Goal: Task Accomplishment & Management: Use online tool/utility

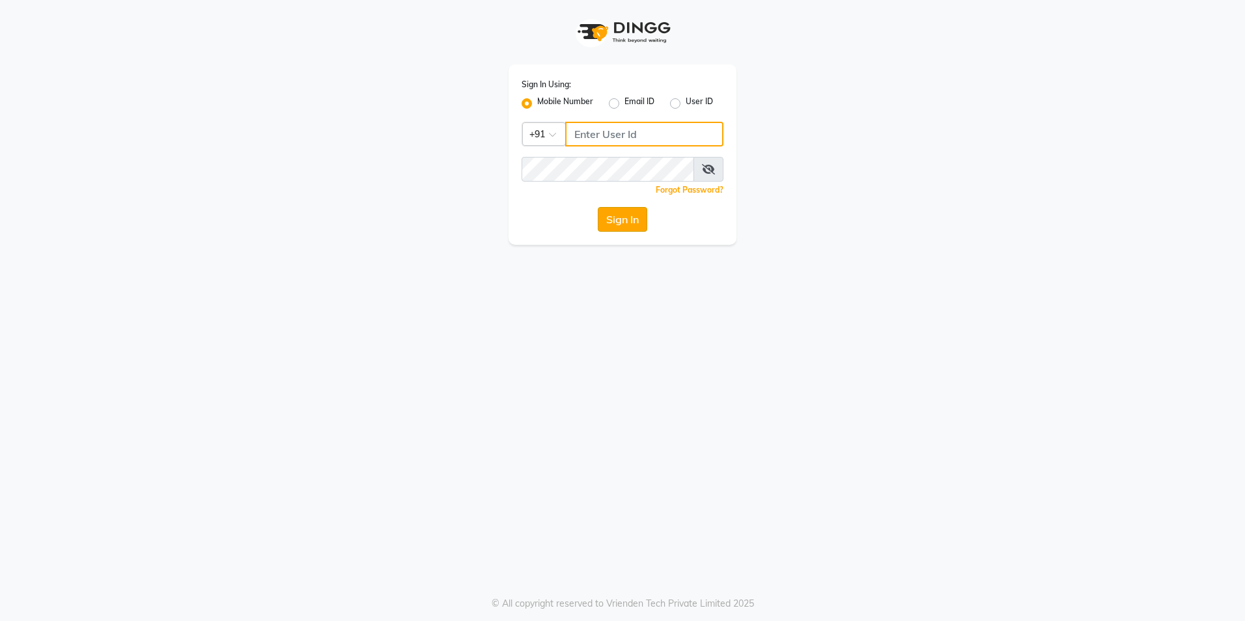
type input "9936214666"
click at [628, 218] on button "Sign In" at bounding box center [622, 219] width 49 height 25
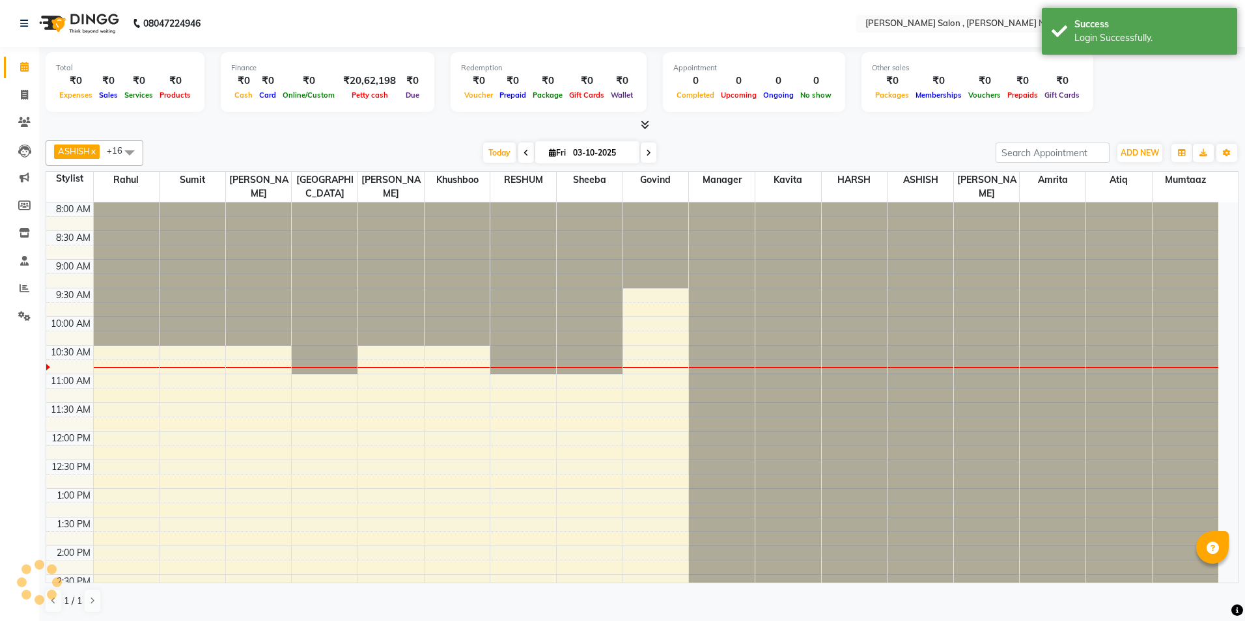
select select "en"
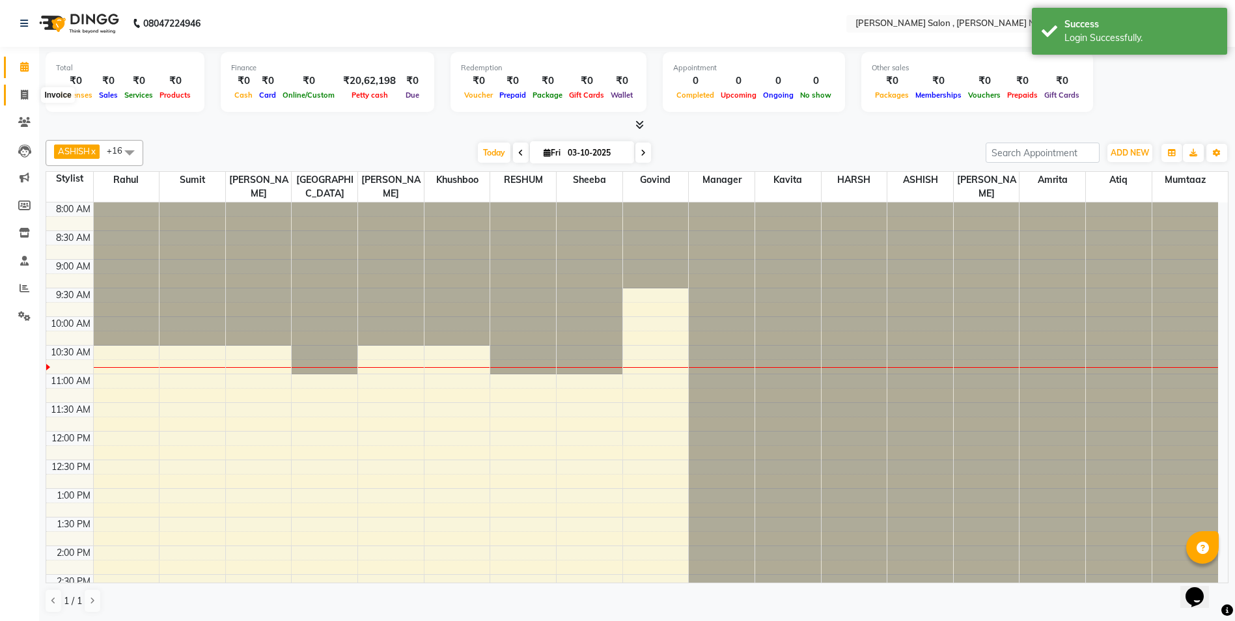
click at [25, 93] on icon at bounding box center [24, 95] width 7 height 10
select select "service"
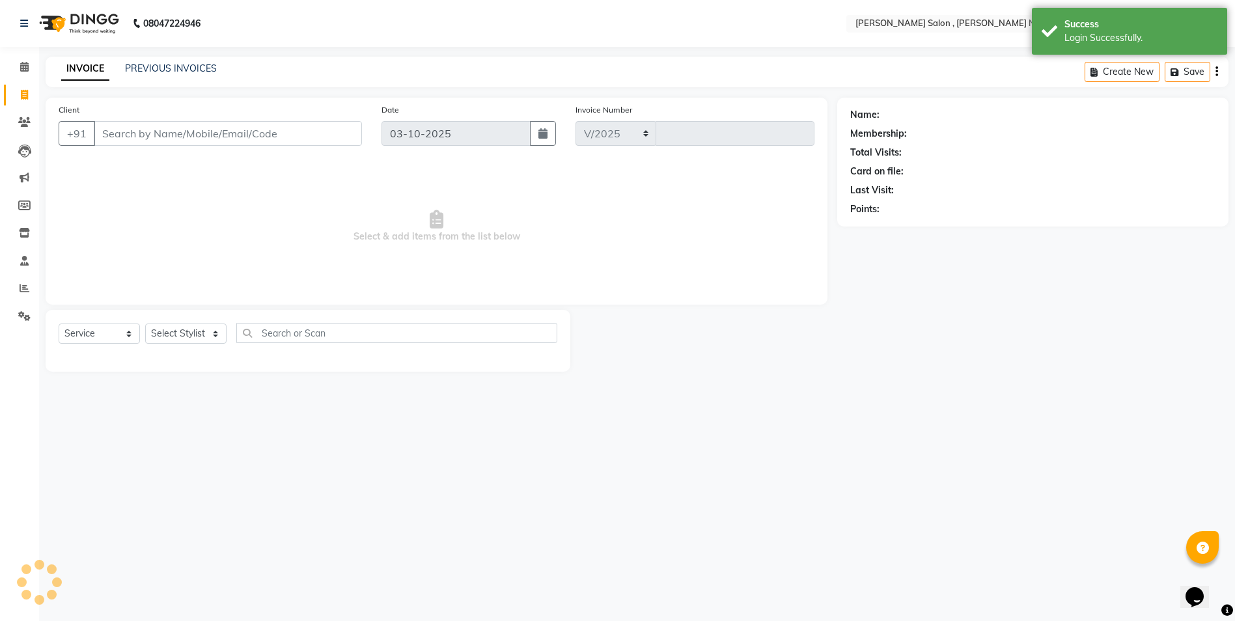
select select "4120"
type input "3159"
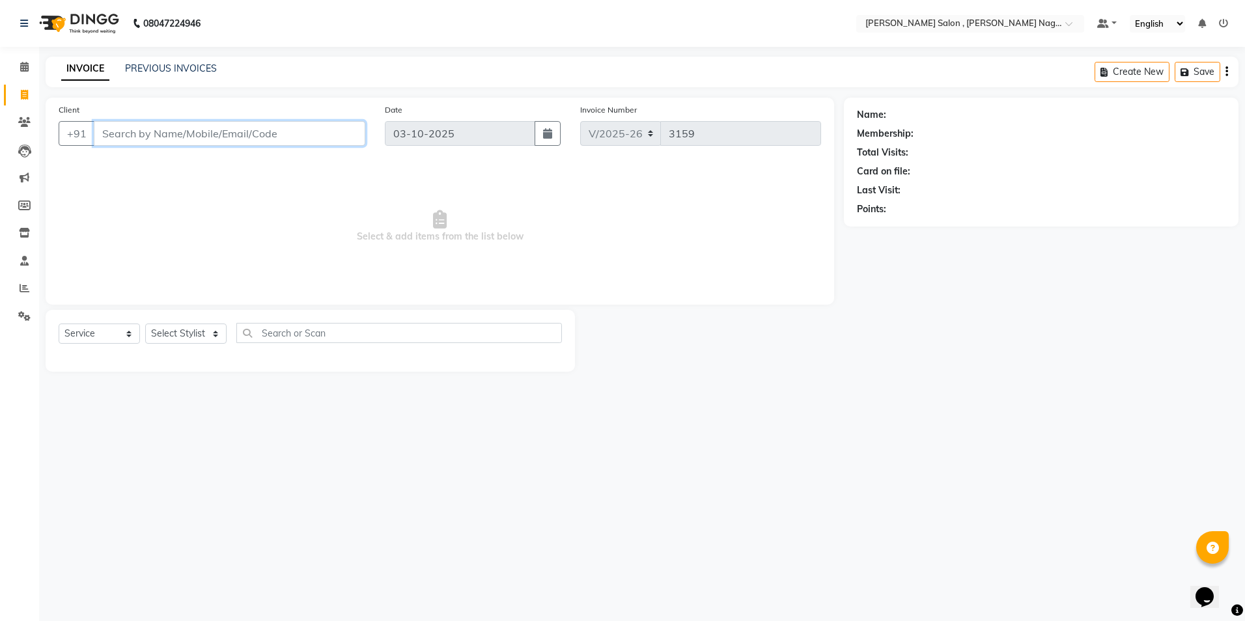
click at [236, 134] on input "Client" at bounding box center [229, 133] width 271 height 25
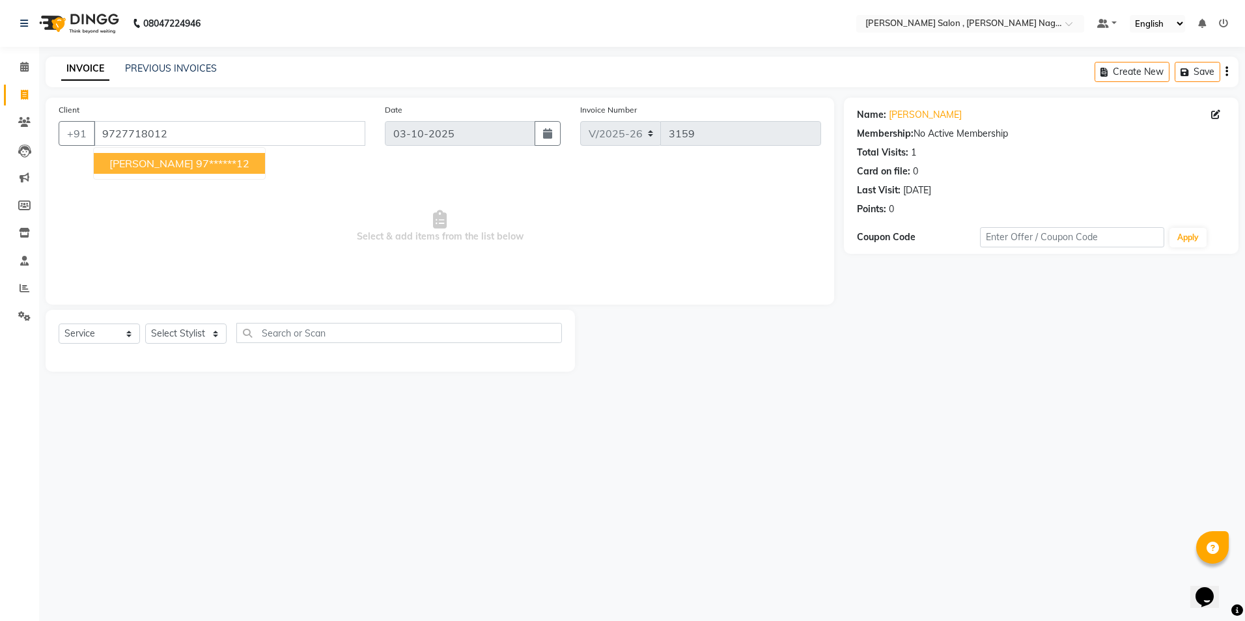
click at [196, 160] on ngb-highlight "97******12" at bounding box center [222, 163] width 53 height 13
type input "97******12"
click at [212, 335] on select "Select Stylist [PERSON_NAME] [PERSON_NAME] HARSH isha pal [PERSON_NAME] [PERSON…" at bounding box center [185, 334] width 81 height 20
select select "65130"
click at [145, 324] on select "Select Stylist [PERSON_NAME] [PERSON_NAME] HARSH isha pal [PERSON_NAME] [PERSON…" at bounding box center [185, 334] width 81 height 20
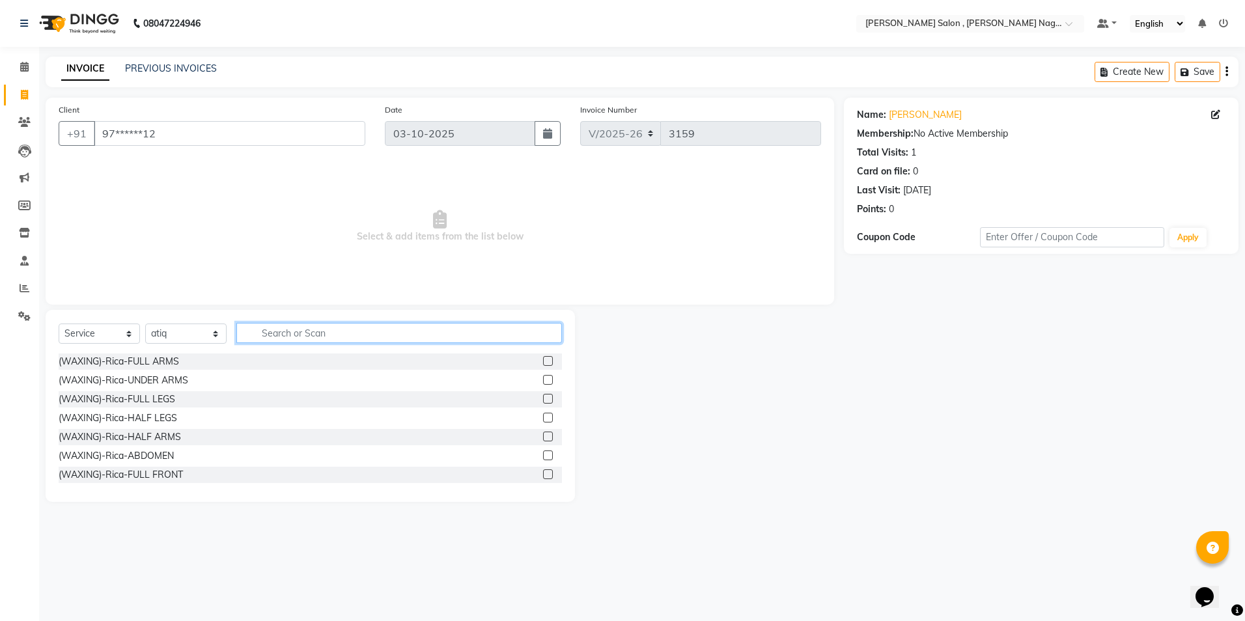
click at [388, 331] on input "text" at bounding box center [399, 333] width 326 height 20
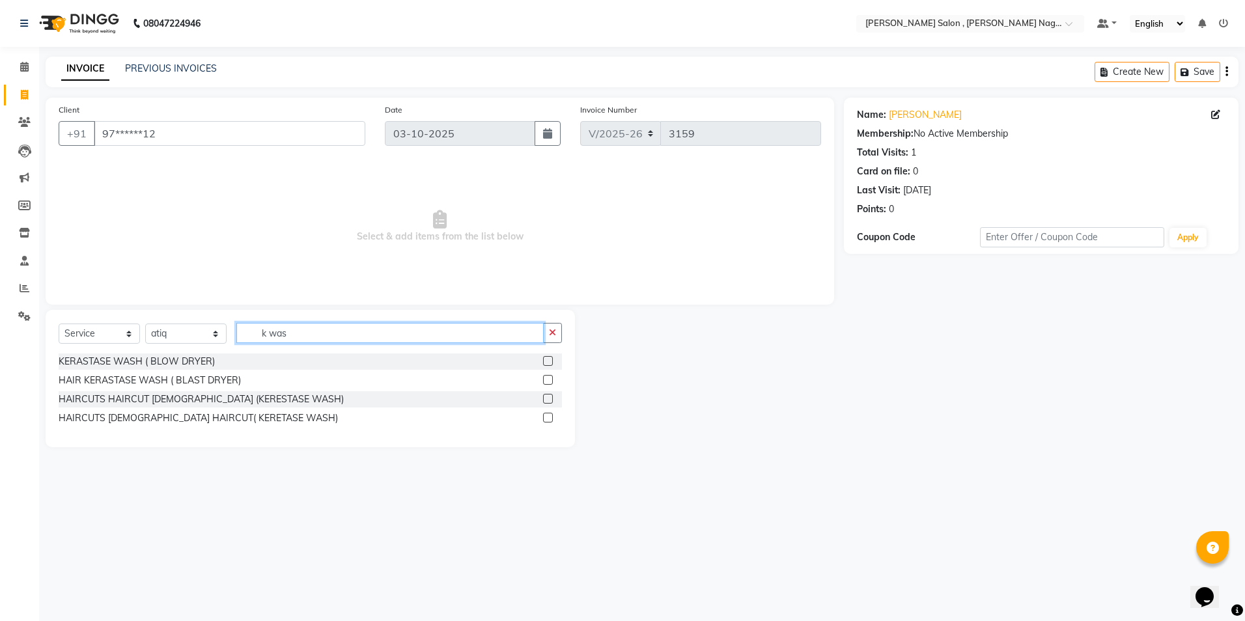
type input "k was"
click at [550, 358] on label at bounding box center [548, 361] width 10 height 10
click at [550, 358] on input "checkbox" at bounding box center [547, 361] width 8 height 8
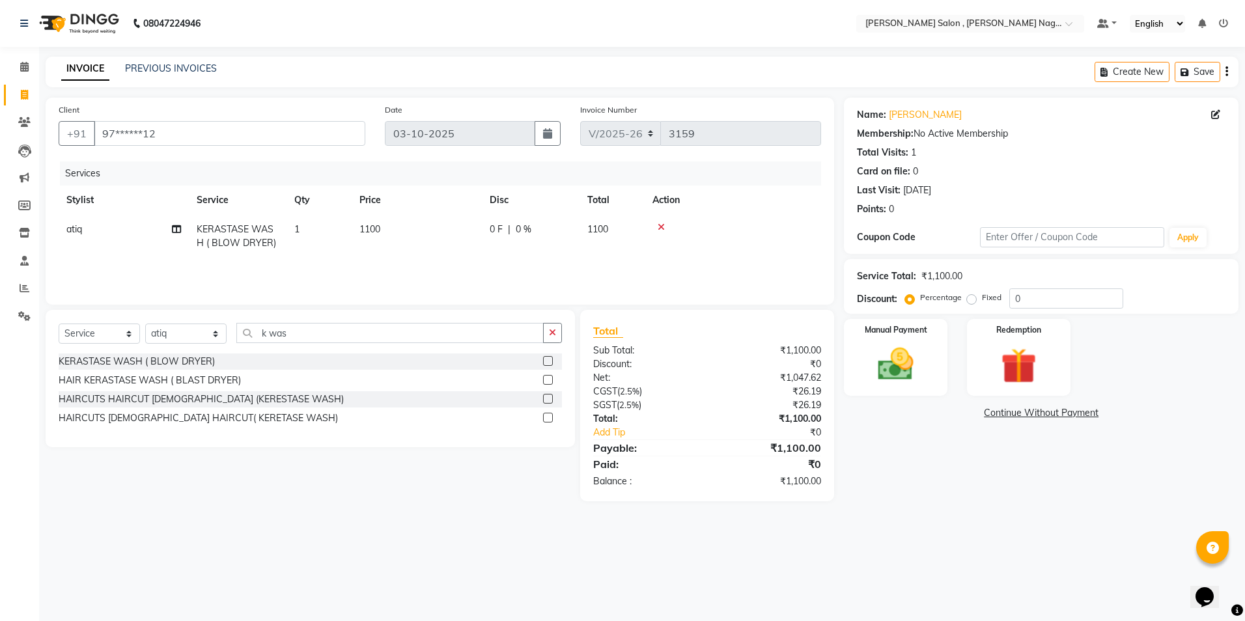
click at [549, 361] on label at bounding box center [548, 361] width 10 height 10
click at [549, 361] on input "checkbox" at bounding box center [547, 361] width 8 height 8
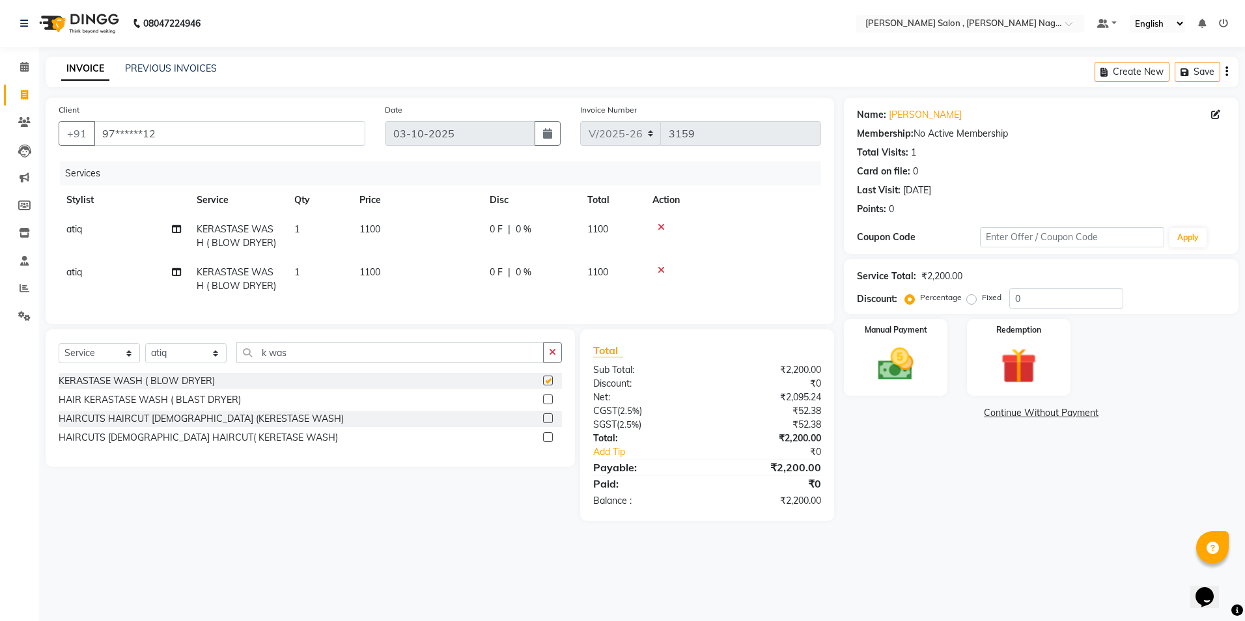
checkbox input "false"
click at [1070, 293] on input "0" at bounding box center [1066, 298] width 114 height 20
type input "020"
click at [887, 353] on img at bounding box center [895, 364] width 61 height 43
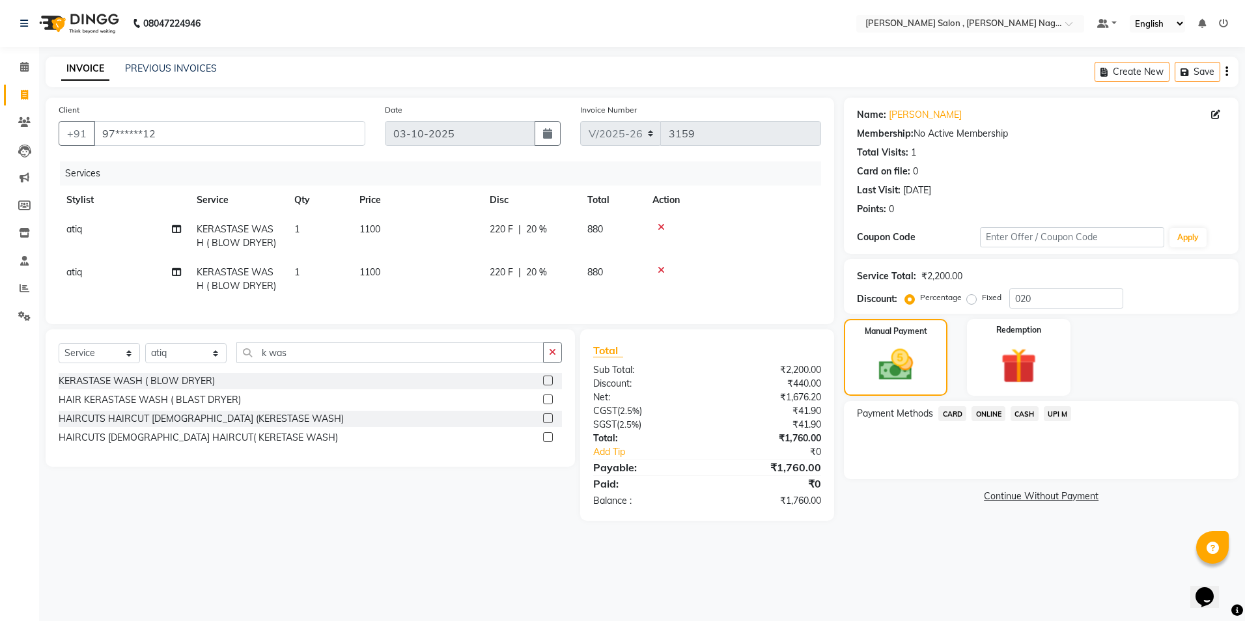
click at [1015, 410] on span "CASH" at bounding box center [1024, 413] width 28 height 15
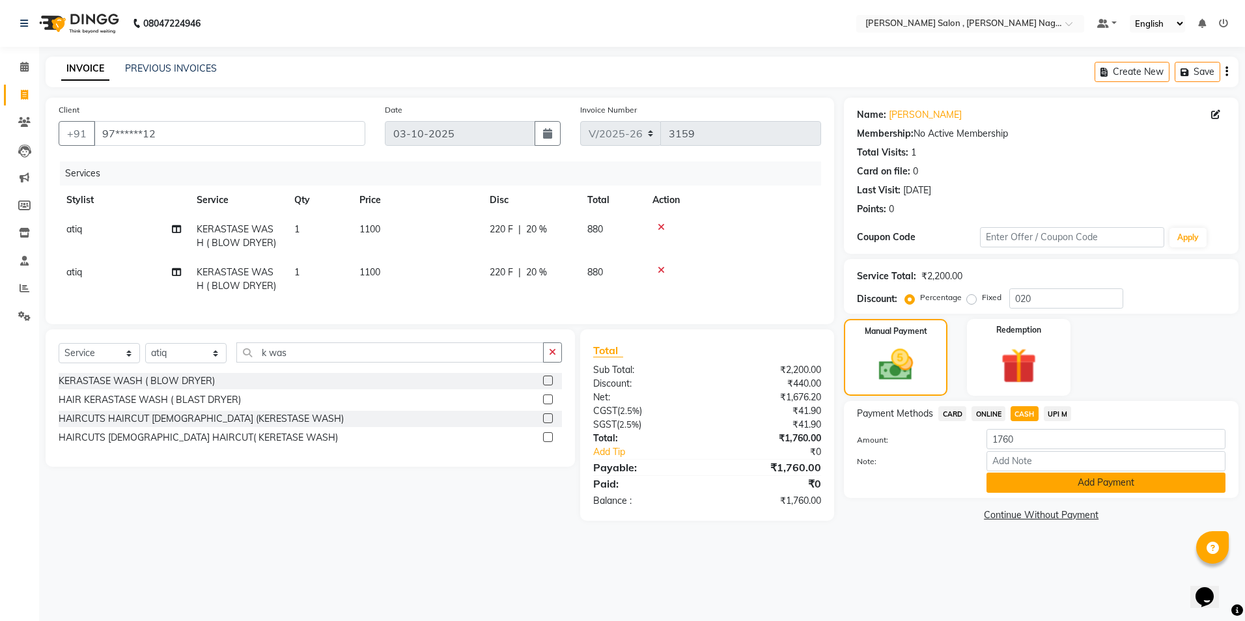
click at [1015, 491] on button "Add Payment" at bounding box center [1105, 483] width 239 height 20
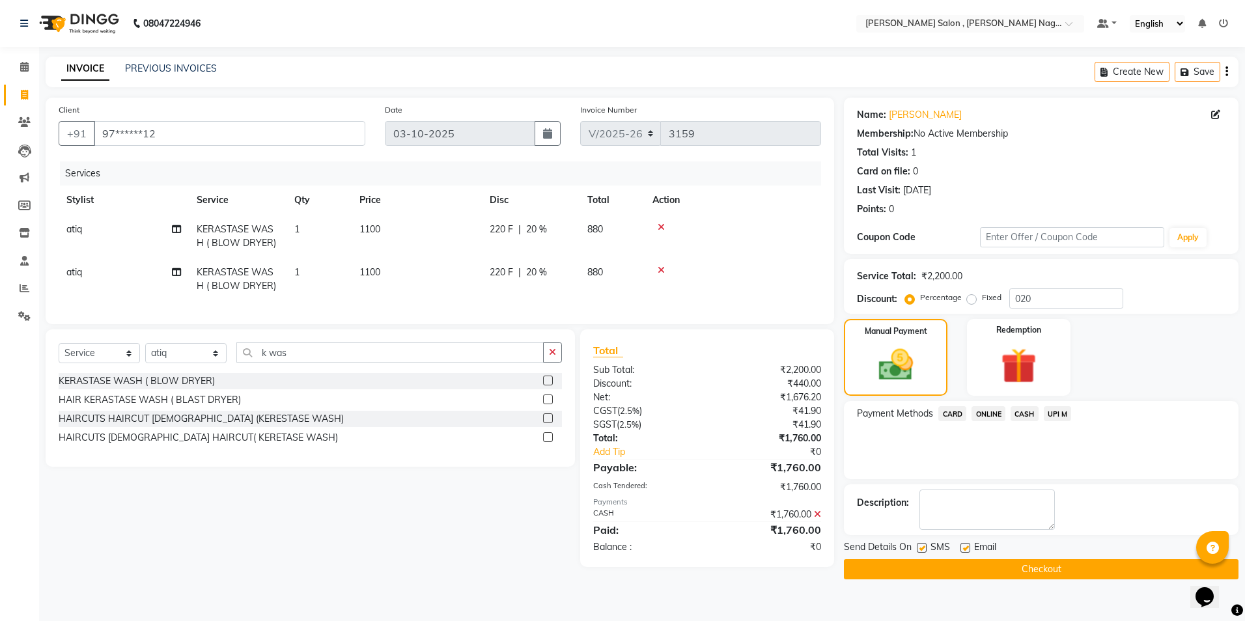
click at [1007, 568] on button "Checkout" at bounding box center [1041, 569] width 395 height 20
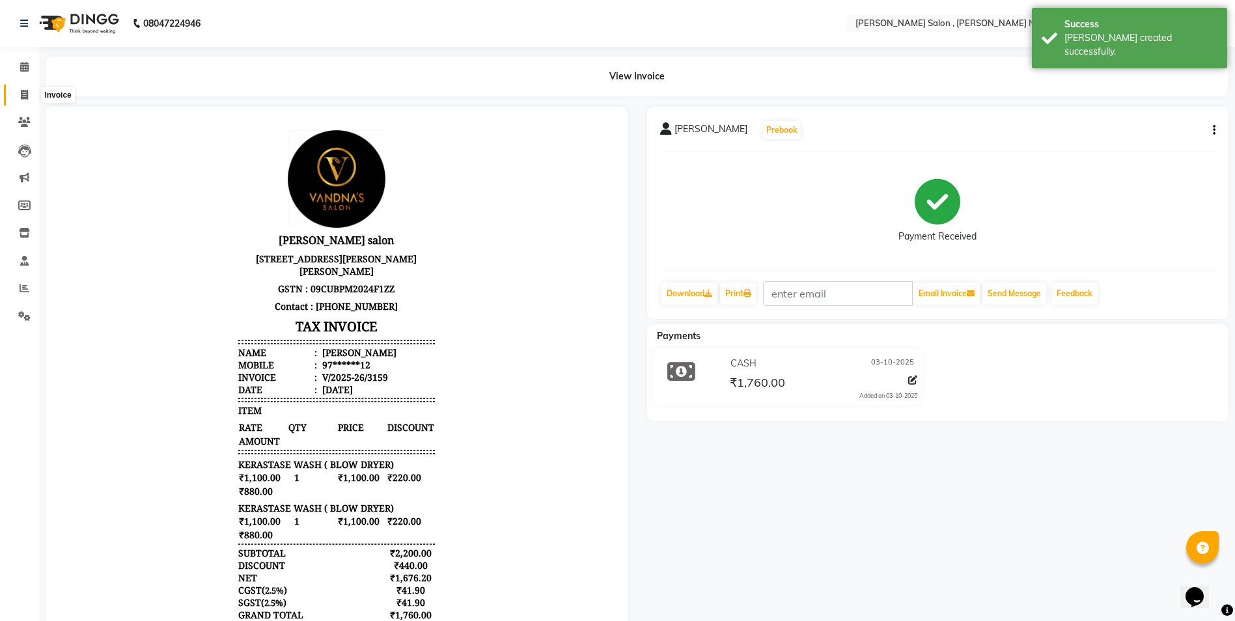
click at [25, 94] on icon at bounding box center [24, 95] width 7 height 10
select select "service"
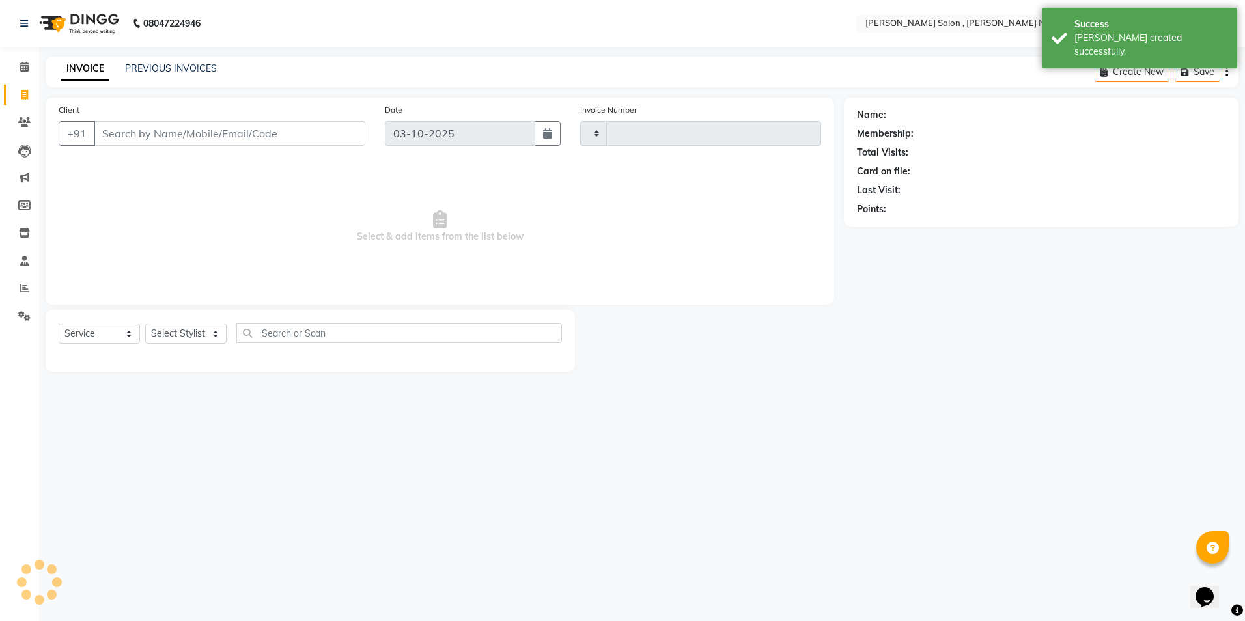
type input "3160"
select select "4120"
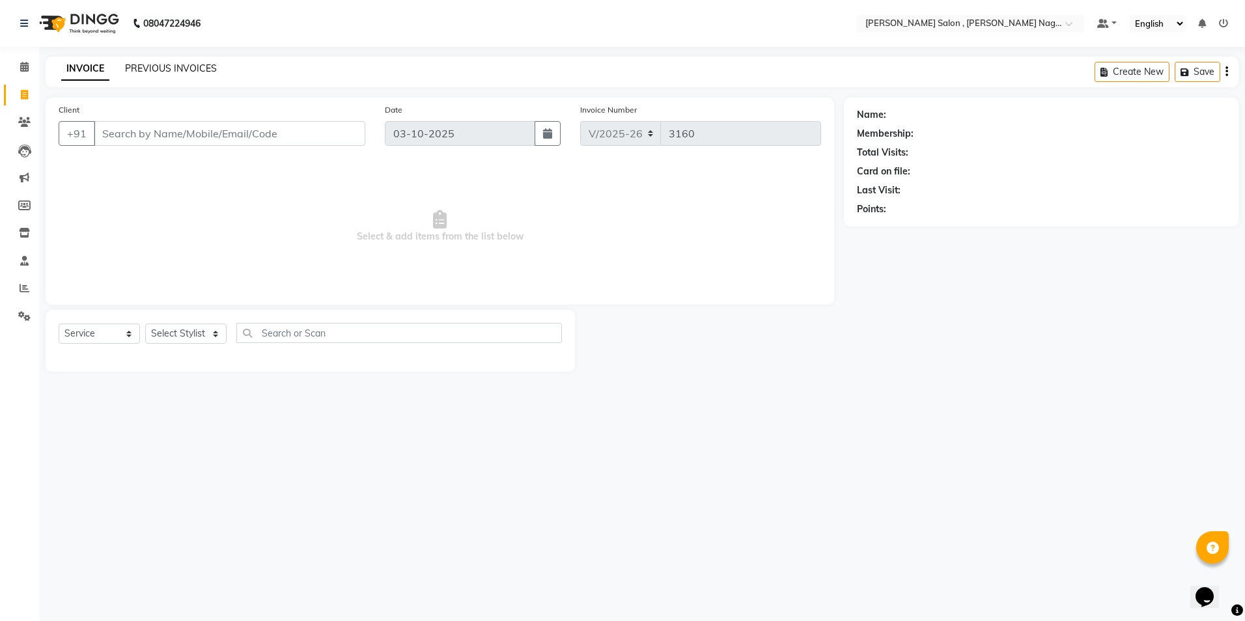
click at [146, 70] on link "PREVIOUS INVOICES" at bounding box center [171, 69] width 92 height 12
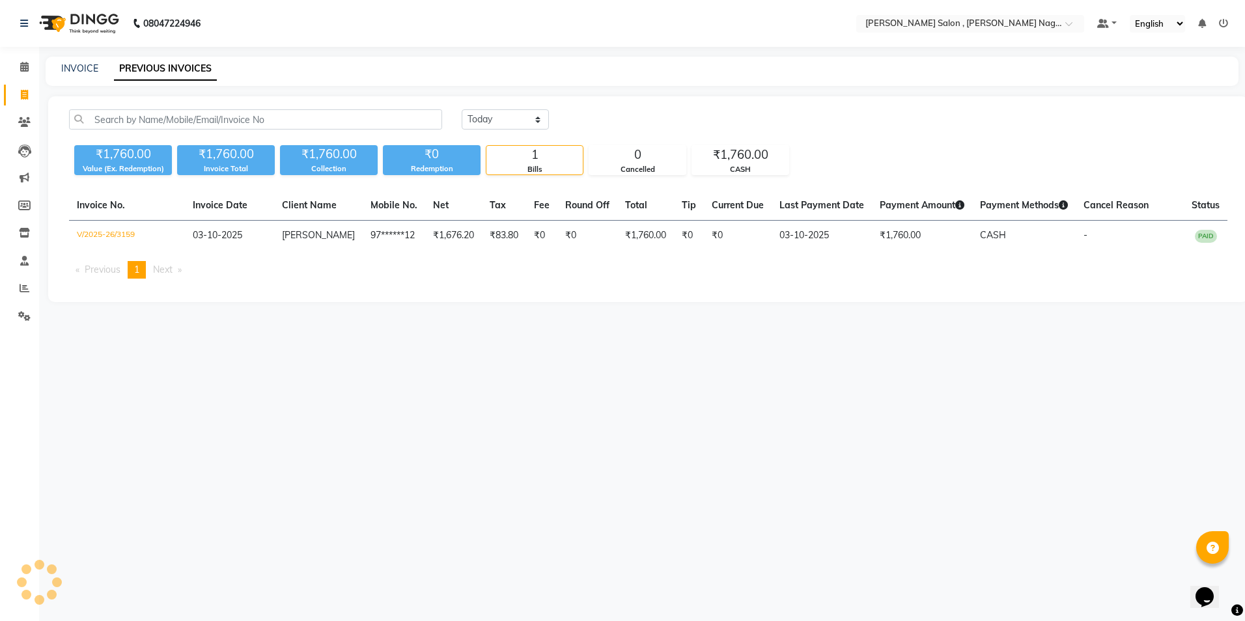
click at [98, 72] on div "INVOICE PREVIOUS INVOICES" at bounding box center [634, 69] width 1177 height 14
click at [75, 68] on link "INVOICE" at bounding box center [79, 69] width 37 height 12
select select "service"
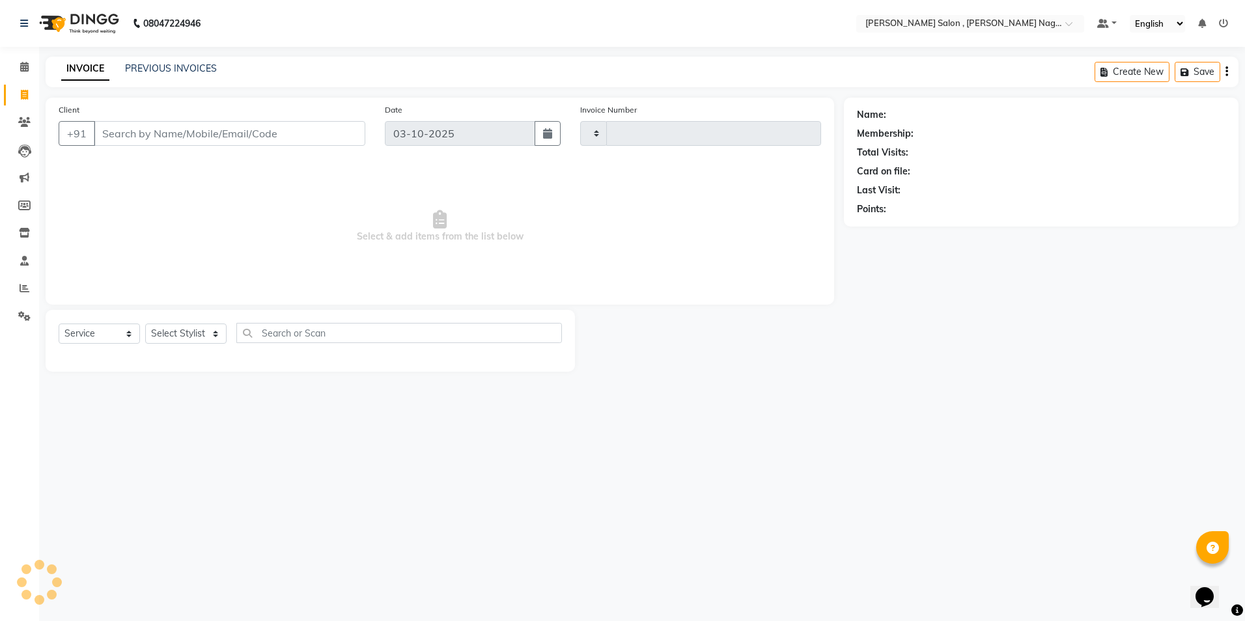
type input "3160"
select select "4120"
paste input "9415330305"
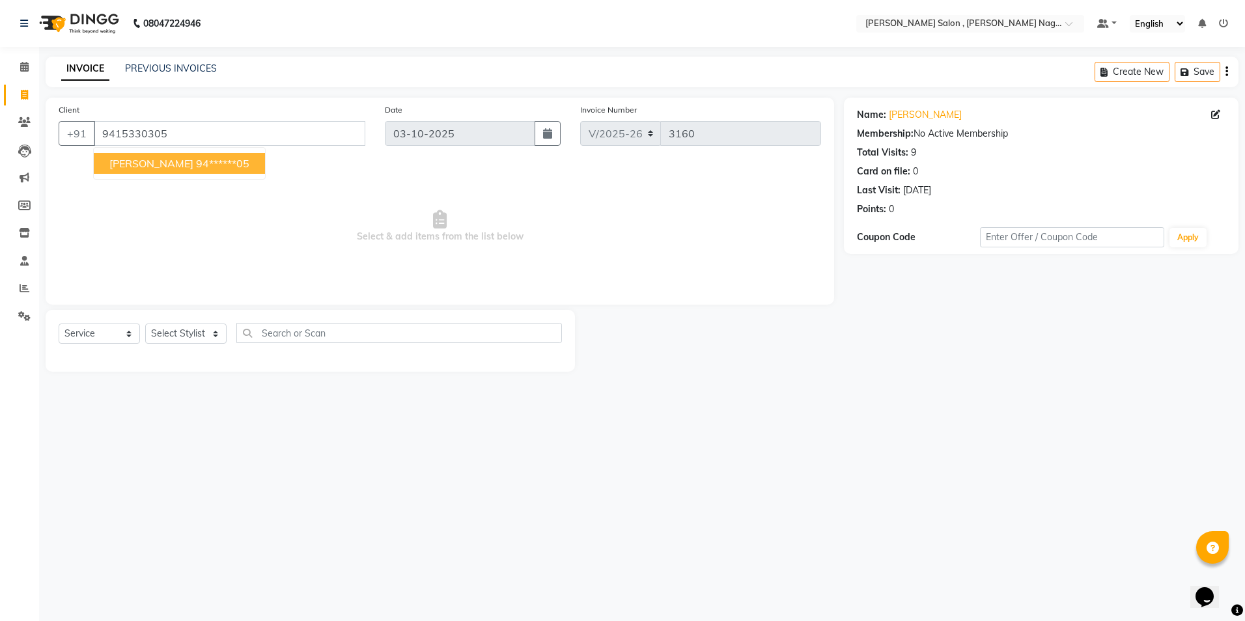
click at [169, 167] on span "[PERSON_NAME]" at bounding box center [151, 163] width 84 height 13
type input "94******05"
click at [199, 325] on select "Select Stylist [PERSON_NAME] [PERSON_NAME] HARSH isha pal [PERSON_NAME] [PERSON…" at bounding box center [185, 334] width 81 height 20
select select "65130"
click at [145, 324] on select "Select Stylist [PERSON_NAME] [PERSON_NAME] HARSH isha pal [PERSON_NAME] [PERSON…" at bounding box center [185, 334] width 81 height 20
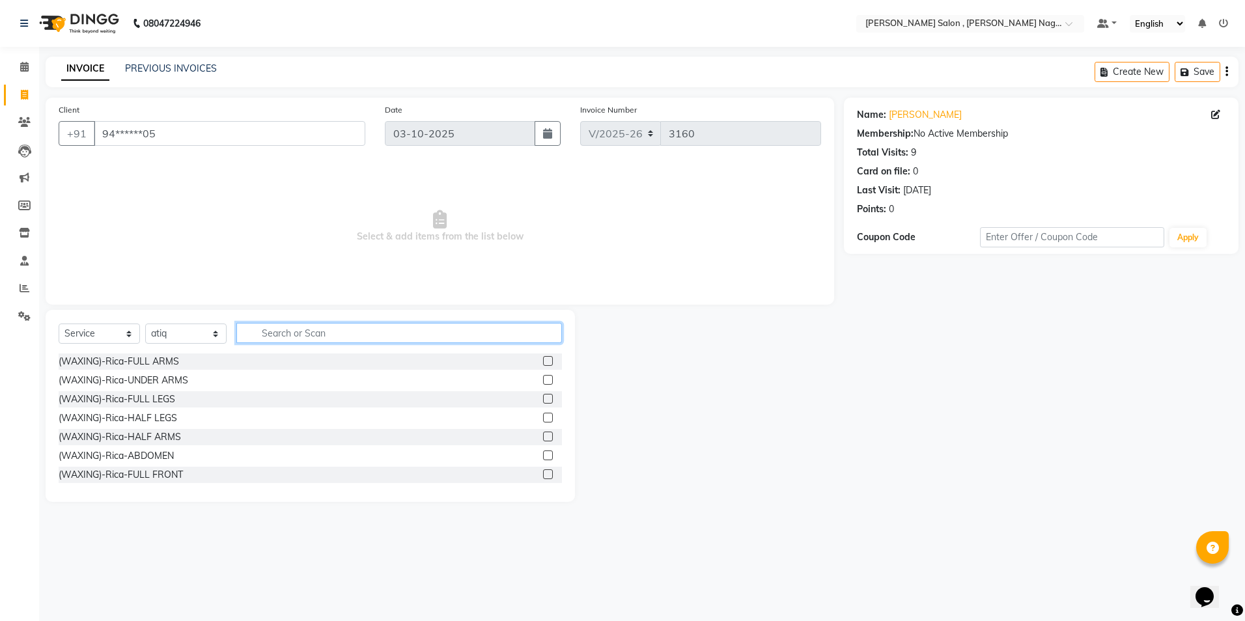
click at [261, 324] on input "text" at bounding box center [399, 333] width 326 height 20
type input "wash"
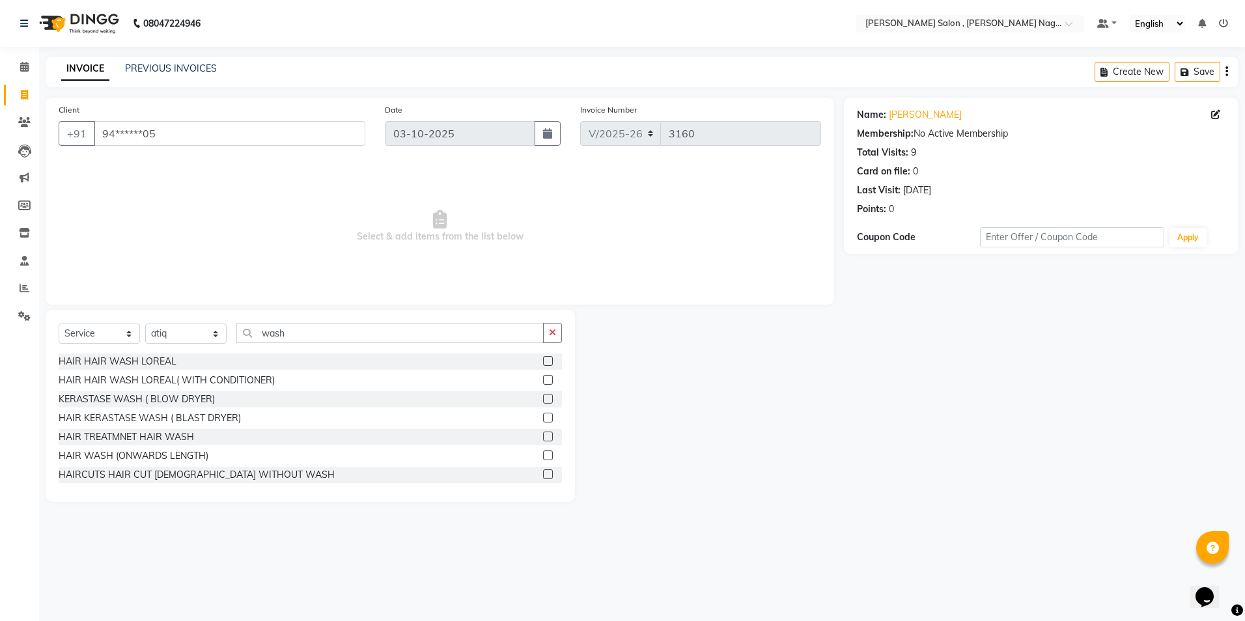
drag, startPoint x: 539, startPoint y: 382, endPoint x: 521, endPoint y: 383, distance: 18.3
click at [543, 383] on label at bounding box center [548, 380] width 10 height 10
click at [543, 383] on input "checkbox" at bounding box center [547, 380] width 8 height 8
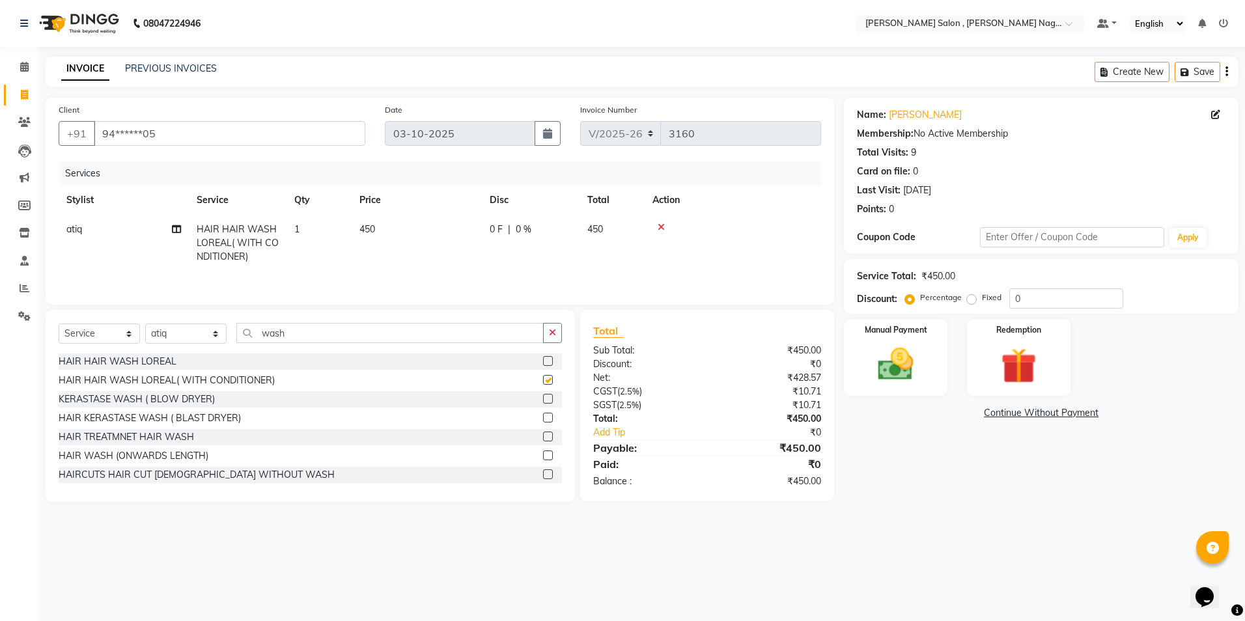
checkbox input "false"
click at [342, 331] on input "wash" at bounding box center [389, 333] width 307 height 20
type input "w"
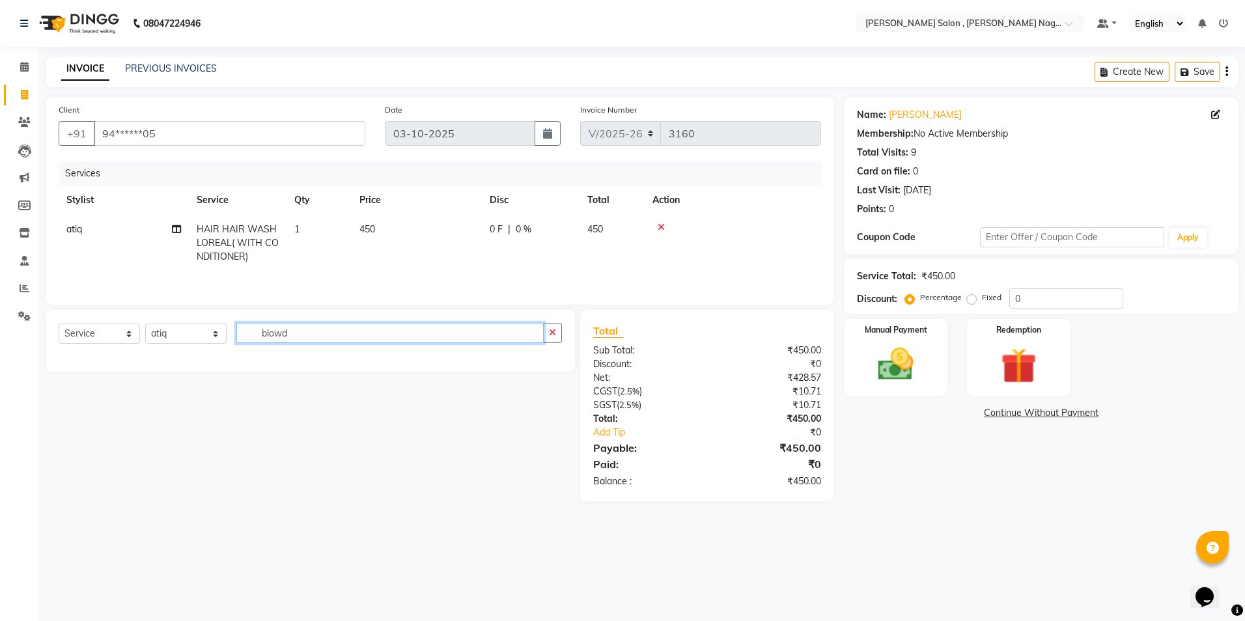
click at [426, 333] on input "blowd" at bounding box center [389, 333] width 307 height 20
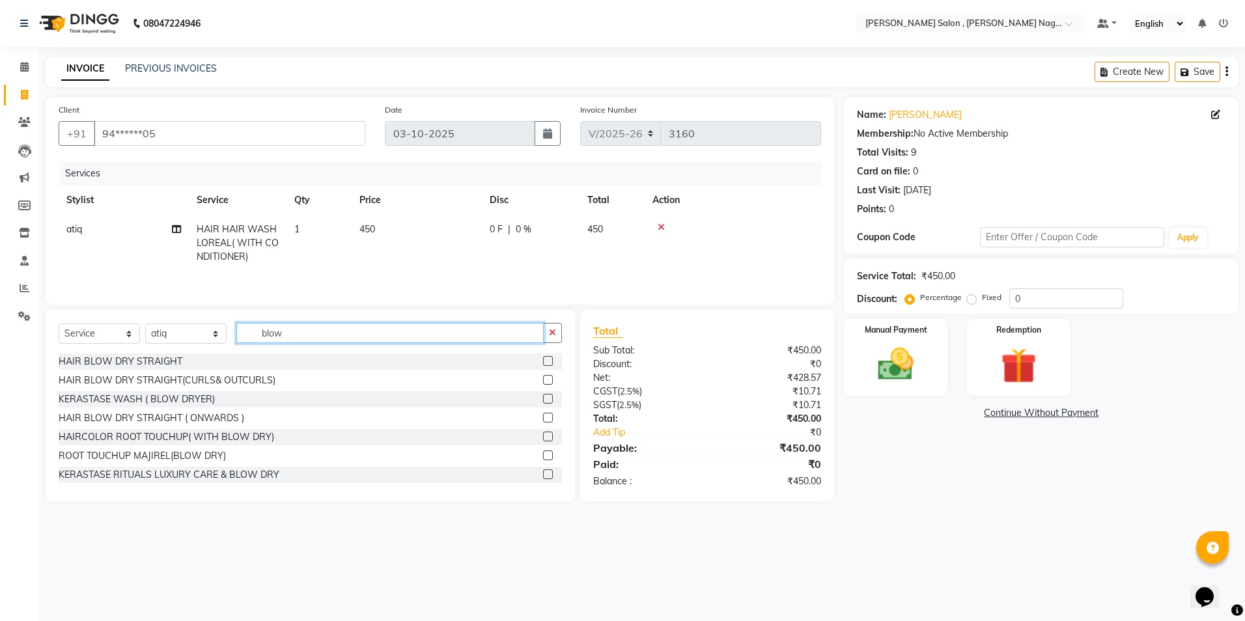
type input "blow"
click at [543, 364] on label at bounding box center [548, 361] width 10 height 10
click at [543, 364] on input "checkbox" at bounding box center [547, 361] width 8 height 8
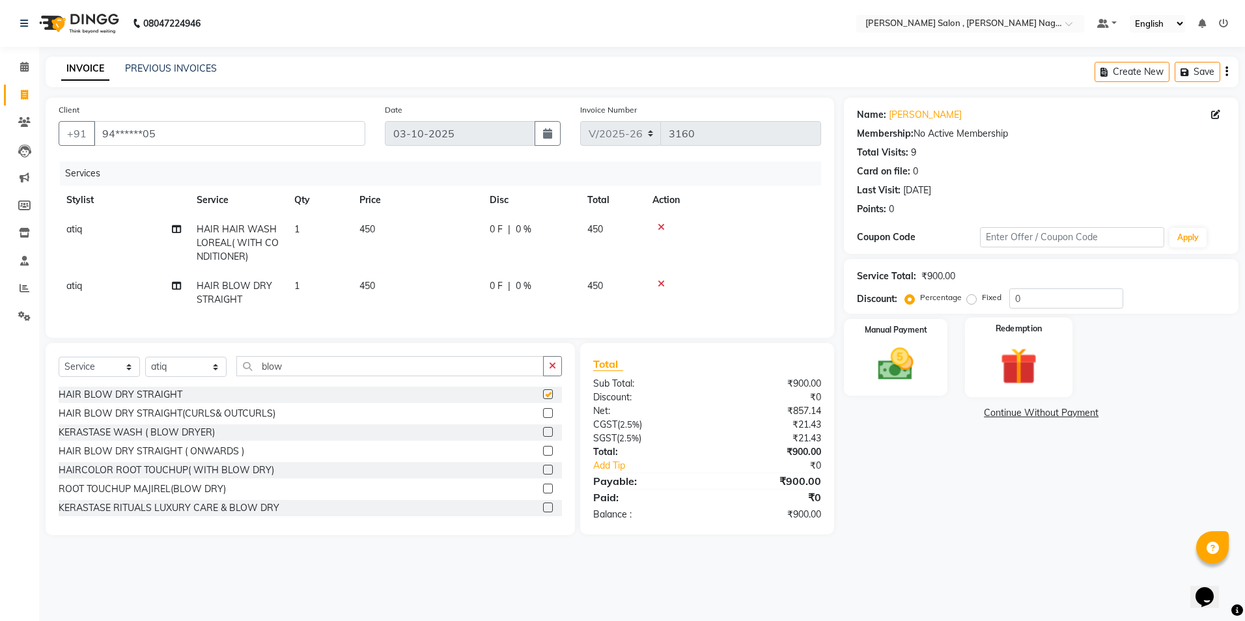
checkbox input "false"
click at [913, 361] on img at bounding box center [895, 364] width 61 height 43
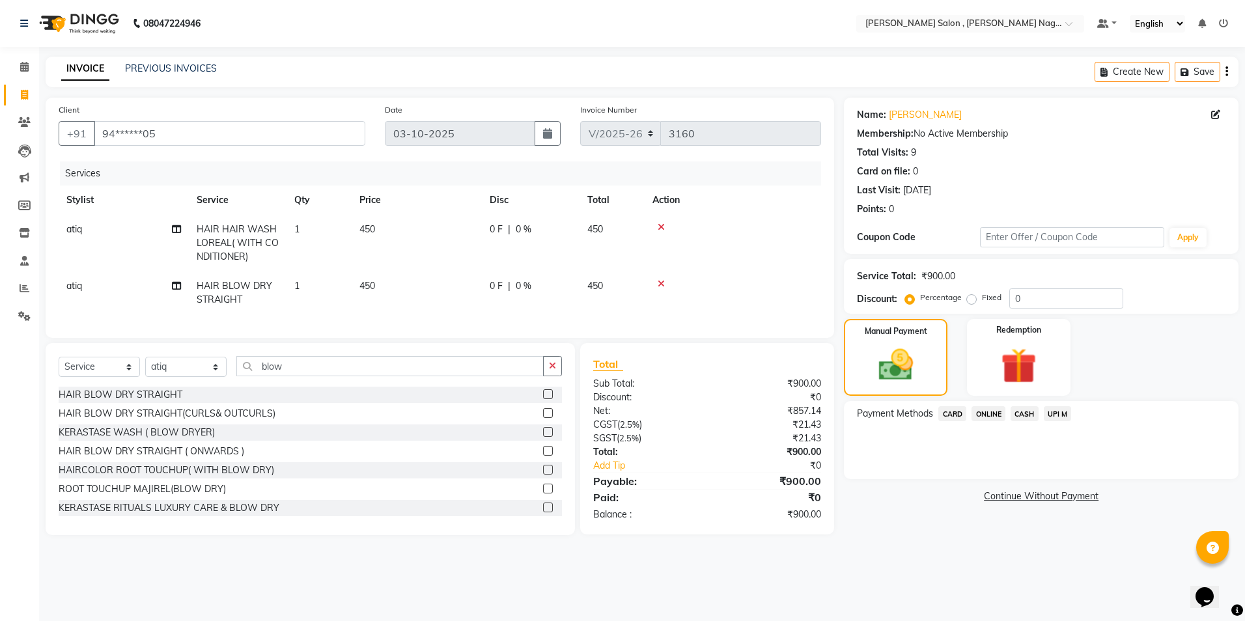
click at [1029, 417] on span "CASH" at bounding box center [1024, 413] width 28 height 15
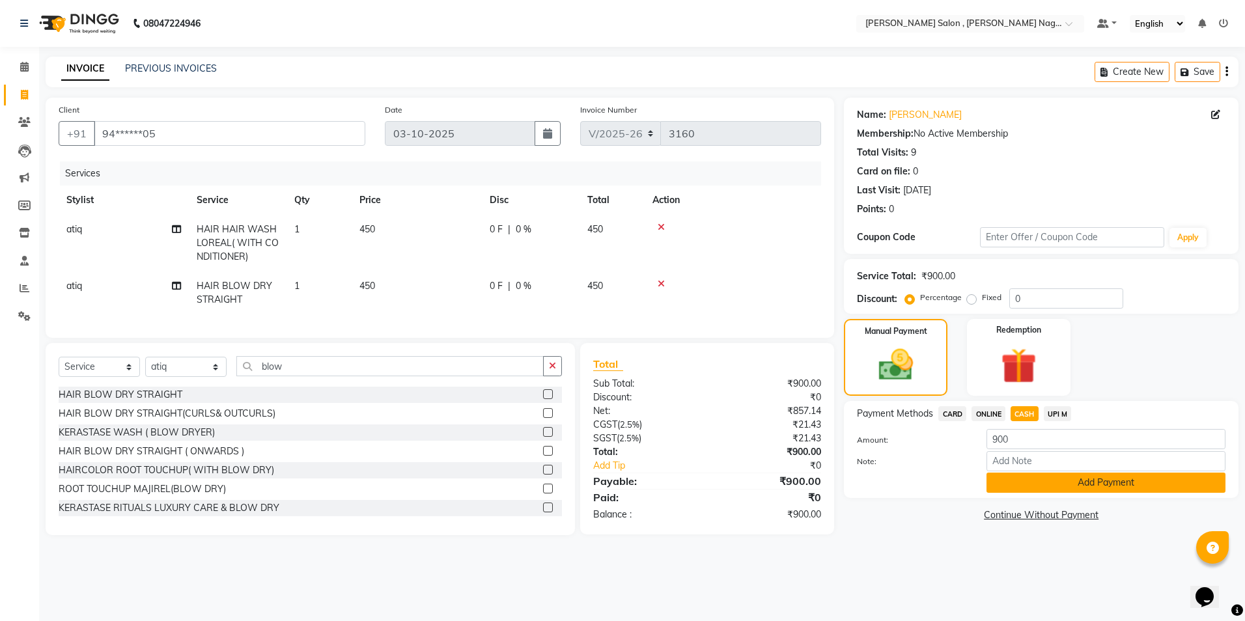
click at [1037, 493] on button "Add Payment" at bounding box center [1105, 483] width 239 height 20
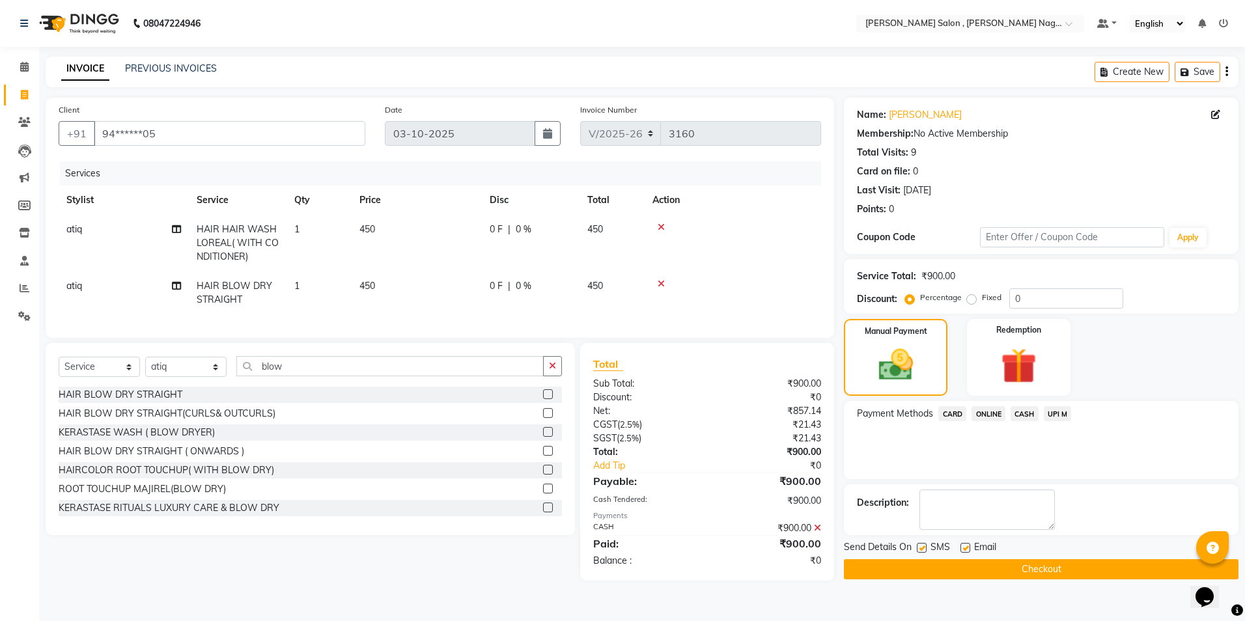
click at [925, 551] on label at bounding box center [922, 548] width 10 height 10
click at [925, 551] on input "checkbox" at bounding box center [921, 548] width 8 height 8
checkbox input "false"
click at [970, 544] on div "Email" at bounding box center [983, 548] width 46 height 16
click at [966, 545] on label at bounding box center [965, 548] width 10 height 10
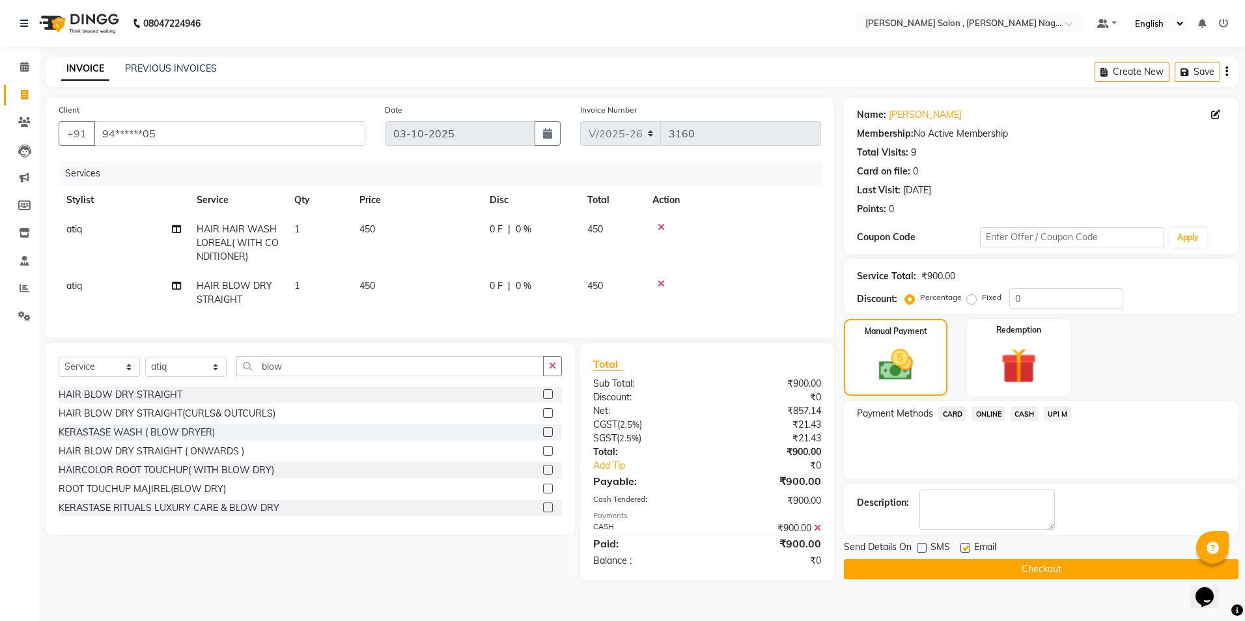
click at [966, 545] on input "checkbox" at bounding box center [964, 548] width 8 height 8
checkbox input "false"
click at [939, 564] on button "Checkout" at bounding box center [1041, 569] width 395 height 20
